Goal: Transaction & Acquisition: Purchase product/service

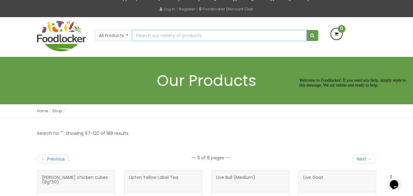
click at [185, 35] on input "text" at bounding box center [219, 35] width 174 height 11
type input "chicken"
click at [307, 30] on button "submit" at bounding box center [313, 35] width 12 height 11
